Goal: Task Accomplishment & Management: Complete application form

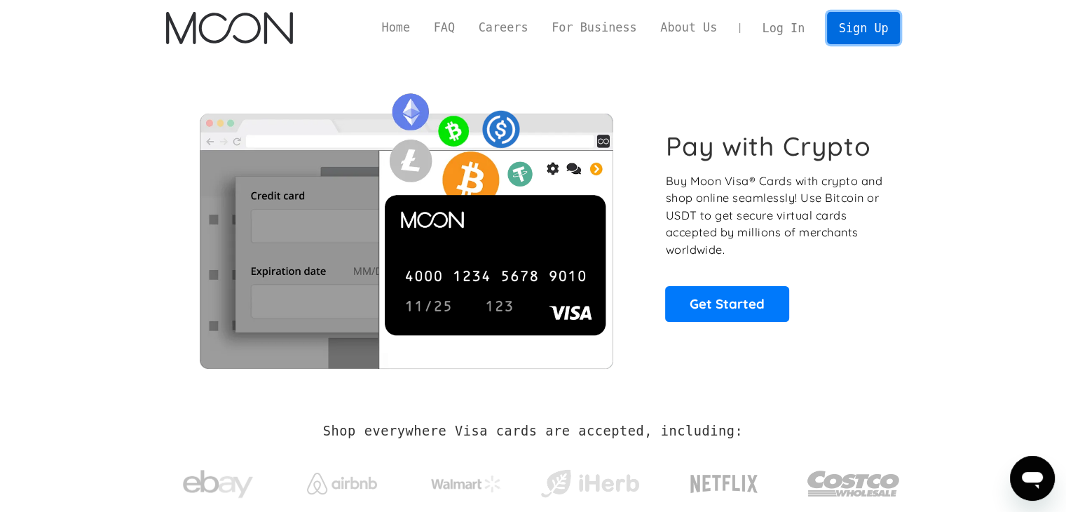
click at [853, 40] on link "Sign Up" at bounding box center [863, 28] width 73 height 32
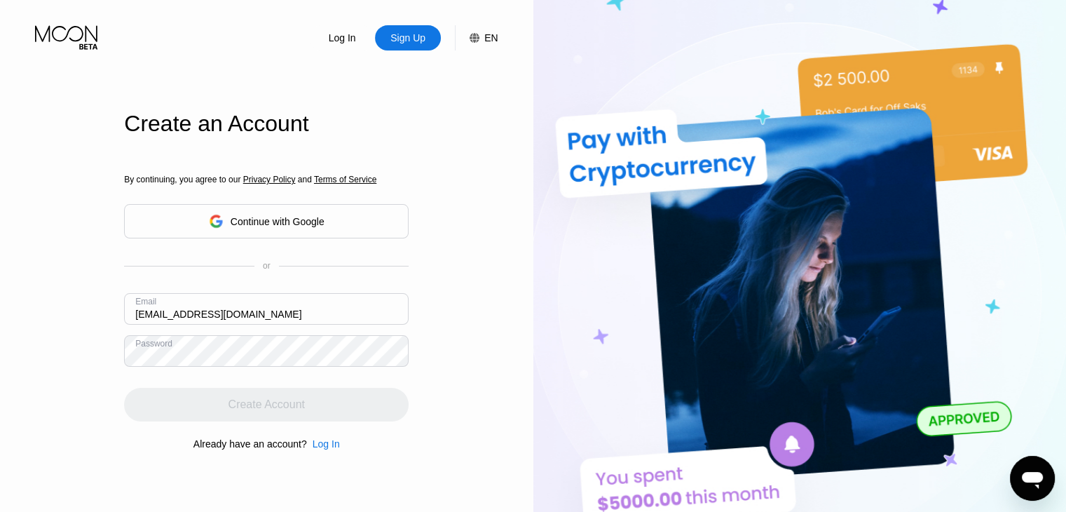
scroll to position [140, 0]
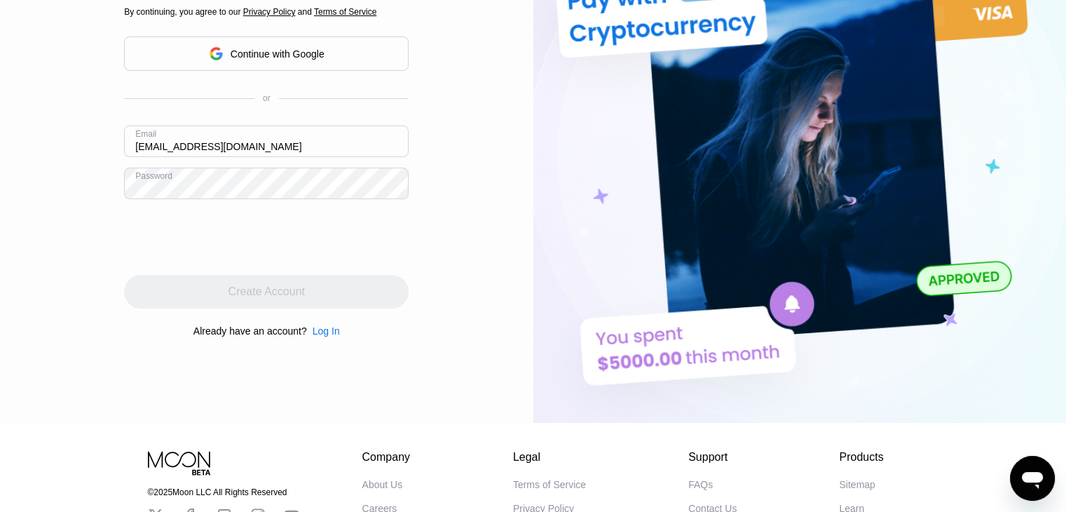
click at [123, 226] on div "Log In Sign Up EN Language English Save Create an Account By continuing, you ag…" at bounding box center [267, 141] width 534 height 563
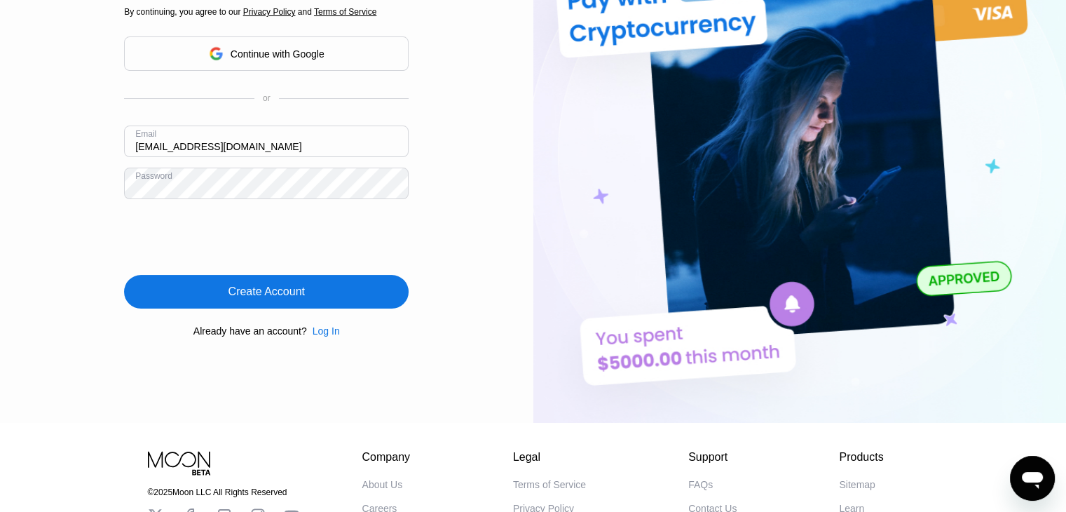
click at [379, 289] on div "Create Account" at bounding box center [266, 292] width 285 height 34
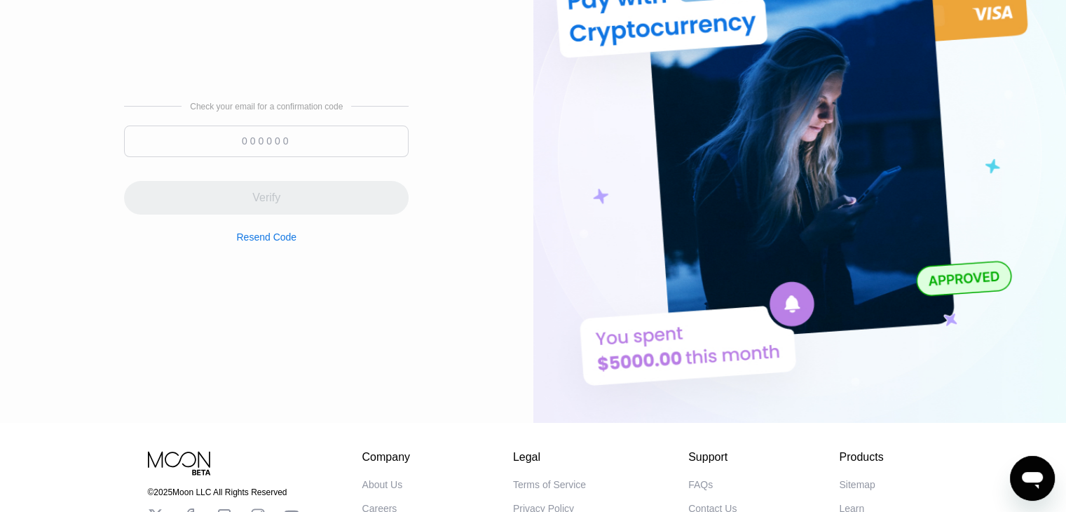
click at [309, 124] on div "Check your email for a confirmation code Verify Resend Code" at bounding box center [266, 172] width 285 height 141
click at [309, 142] on input at bounding box center [266, 141] width 285 height 32
paste input "536432"
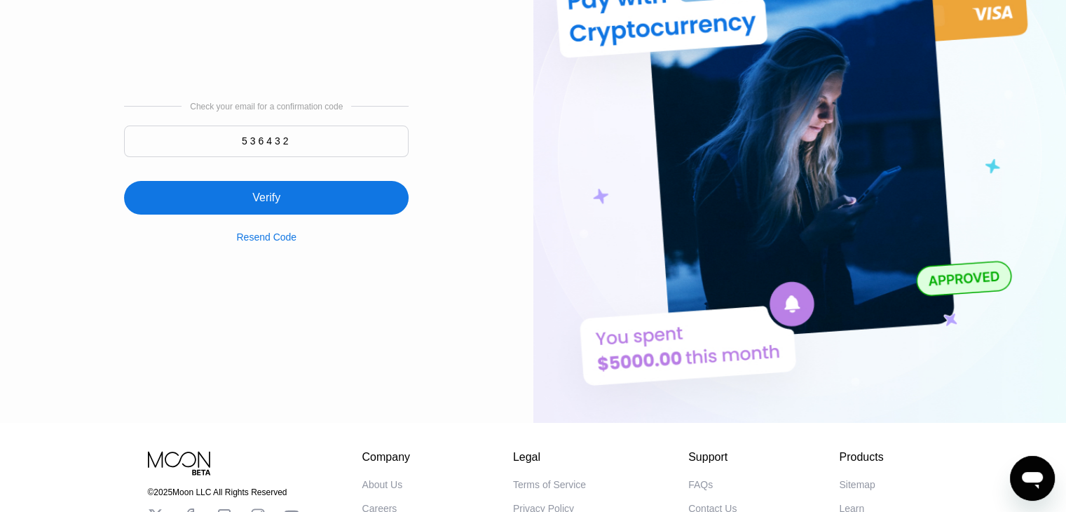
type input "536432"
click at [339, 201] on div "Verify" at bounding box center [266, 198] width 285 height 34
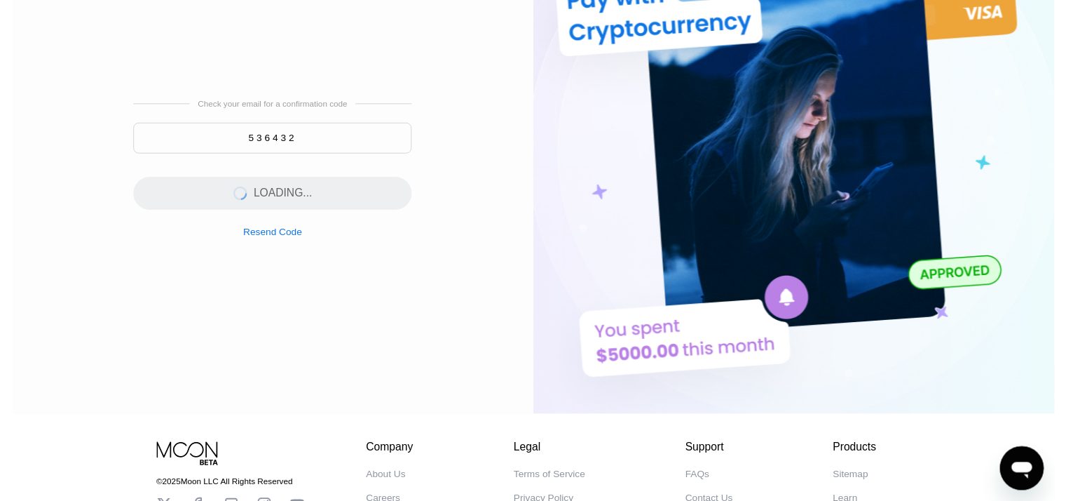
scroll to position [0, 0]
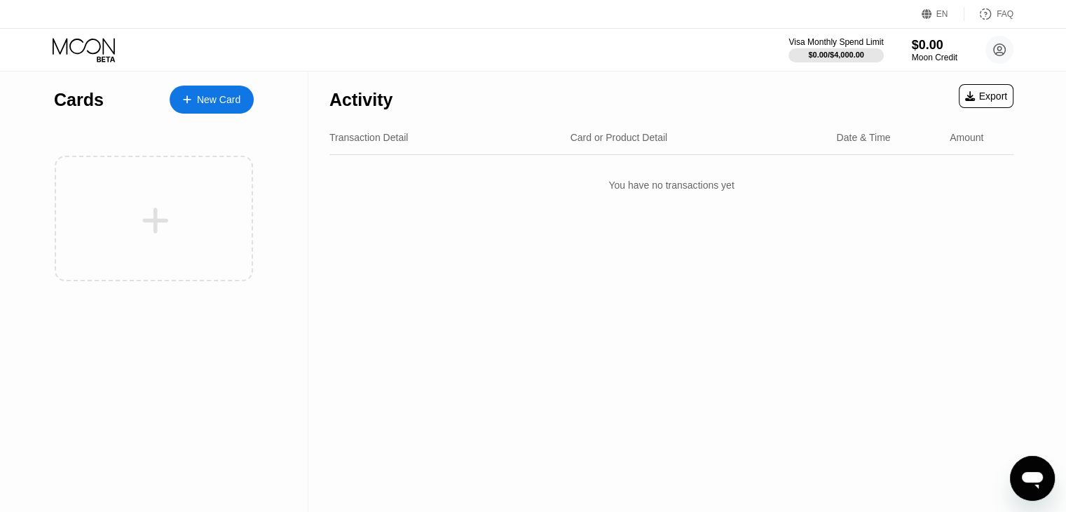
click at [216, 106] on div "New Card" at bounding box center [218, 100] width 43 height 12
